Goal: Complete application form

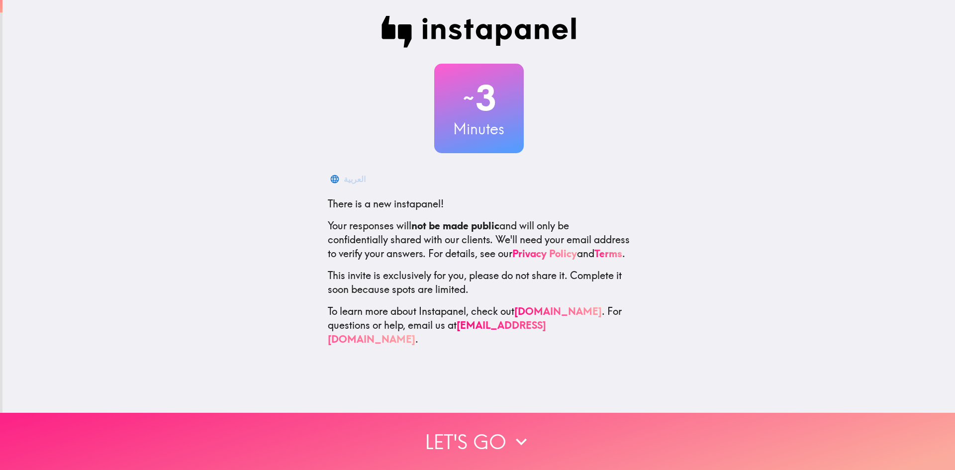
click at [467, 459] on button "Let's go" at bounding box center [477, 441] width 955 height 57
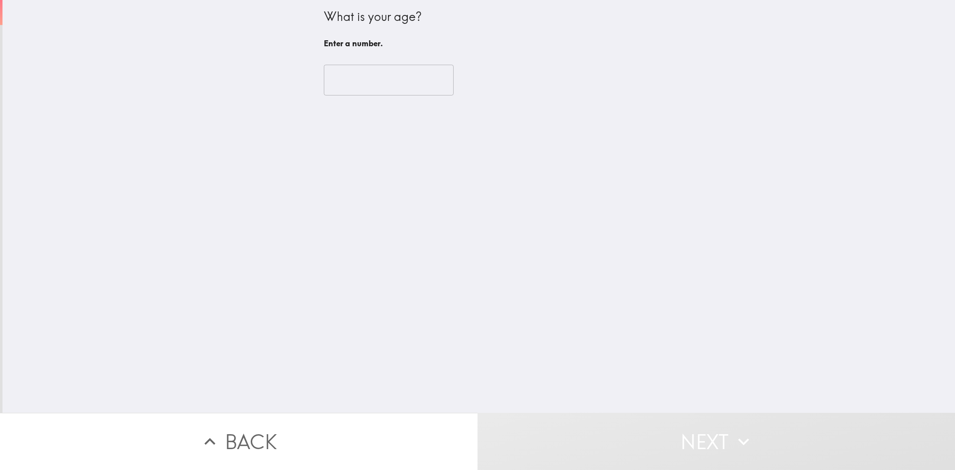
click at [399, 87] on input "number" at bounding box center [389, 80] width 130 height 31
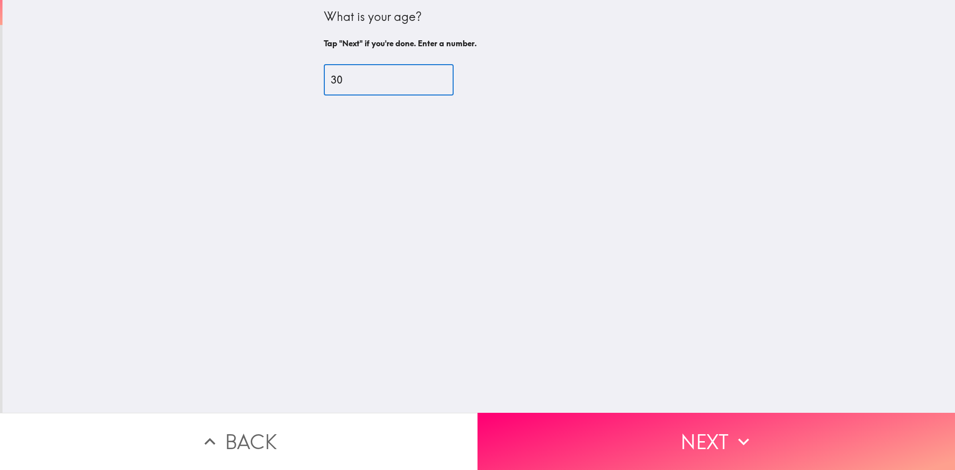
type input "30"
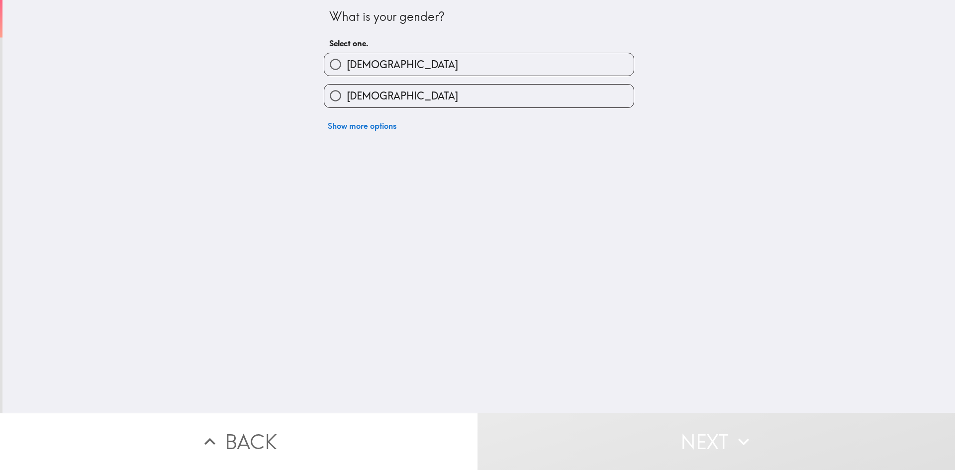
click at [386, 94] on label "[DEMOGRAPHIC_DATA]" at bounding box center [478, 96] width 309 height 22
click at [347, 94] on input "[DEMOGRAPHIC_DATA]" at bounding box center [335, 96] width 22 height 22
radio input "true"
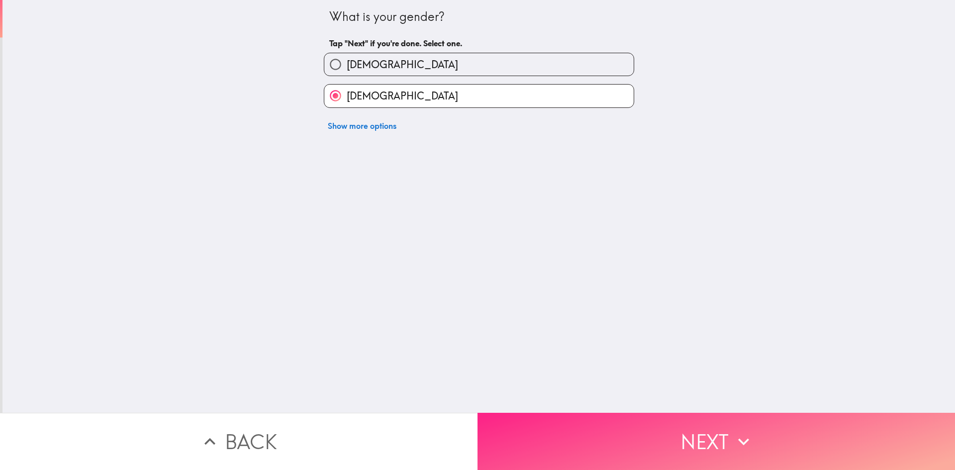
click at [697, 448] on button "Next" at bounding box center [717, 441] width 478 height 57
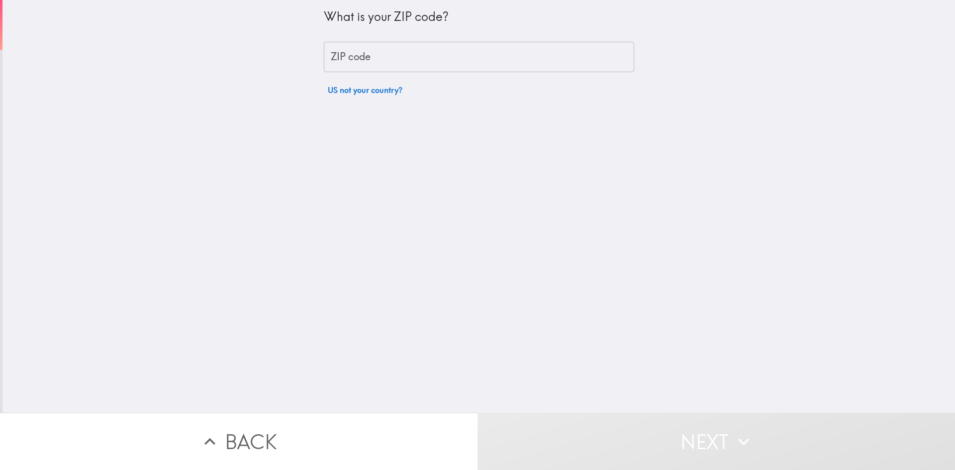
click at [539, 67] on input "ZIP code" at bounding box center [479, 57] width 310 height 31
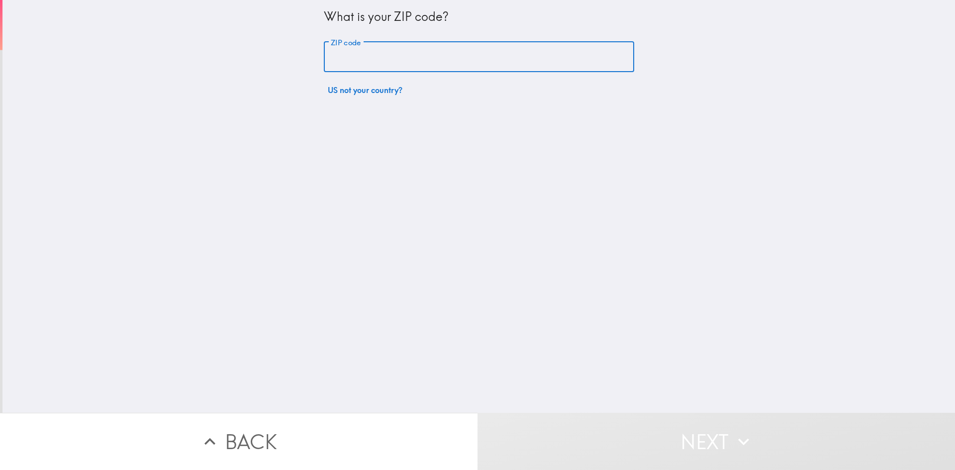
type input "75243"
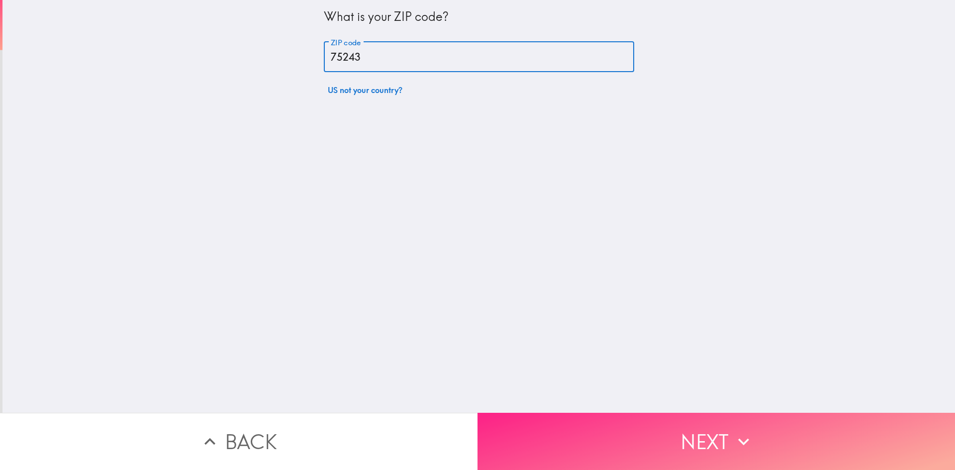
click at [695, 429] on button "Next" at bounding box center [717, 441] width 478 height 57
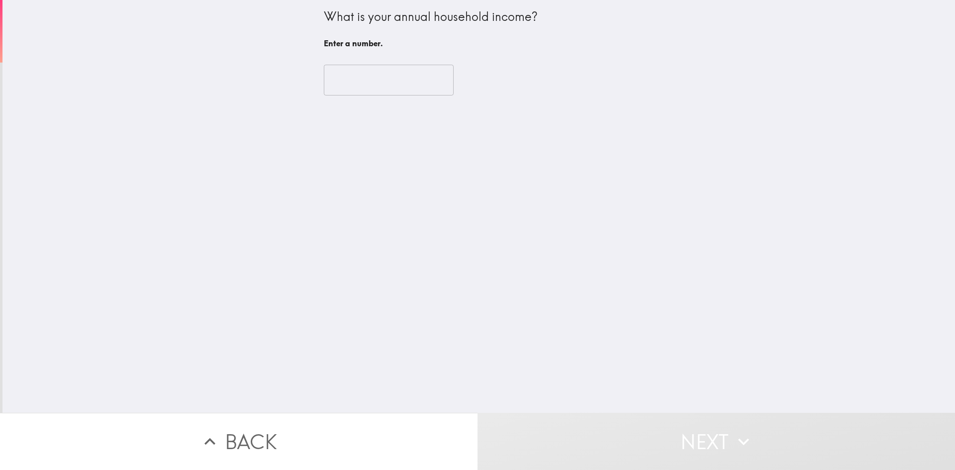
click at [373, 84] on input "number" at bounding box center [389, 80] width 130 height 31
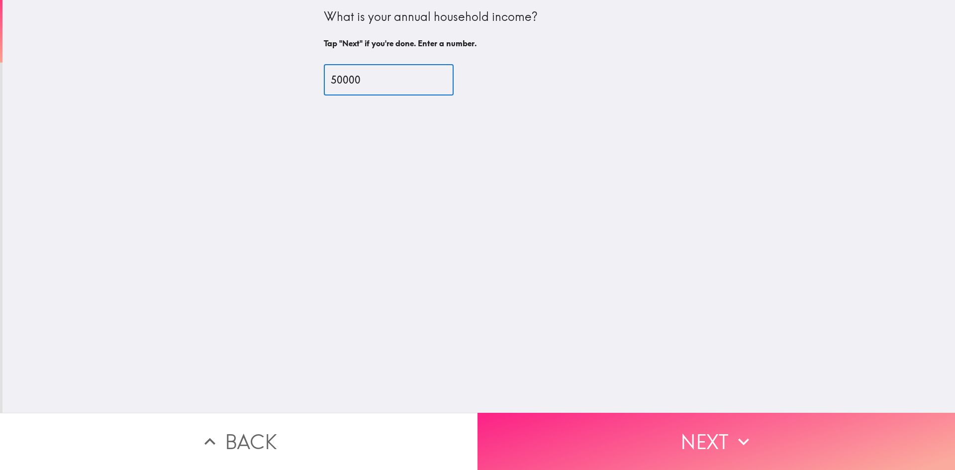
type input "50000"
click at [635, 419] on button "Next" at bounding box center [717, 441] width 478 height 57
